Goal: Submit feedback/report problem

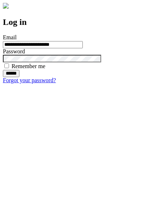
click at [19, 77] on input "******" at bounding box center [11, 73] width 17 height 7
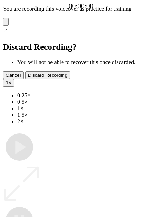
type input "**********"
